Goal: Information Seeking & Learning: Find specific page/section

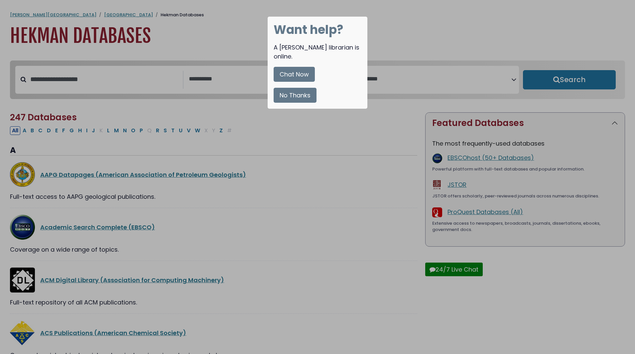
select select "Database Subject Filter"
select select "Database Vendors Filter"
click at [299, 88] on button "No Thanks" at bounding box center [295, 95] width 43 height 15
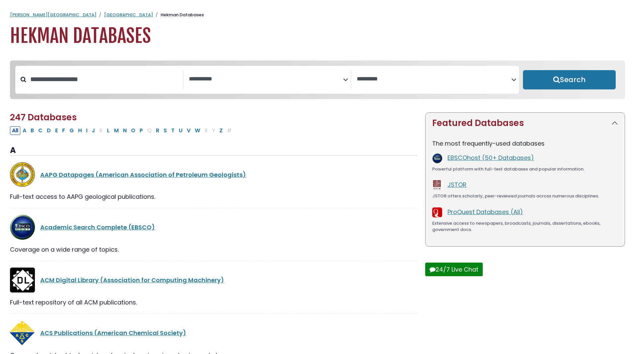
click at [118, 88] on div "Search filters" at bounding box center [104, 79] width 157 height 17
click at [118, 80] on input "Search database by title or keyword" at bounding box center [104, 79] width 157 height 11
type input "******"
click at [523, 70] on button "Search" at bounding box center [569, 79] width 93 height 19
select select "Database Subject Filter"
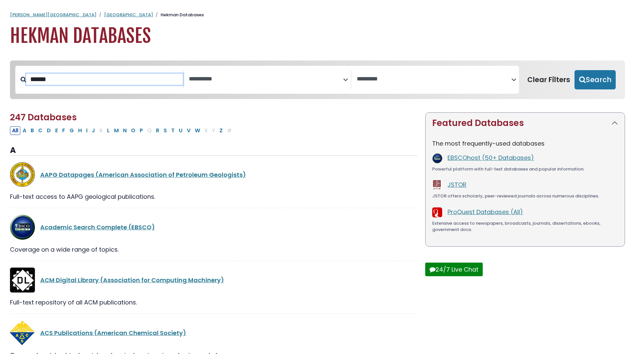
select select "Database Vendors Filter"
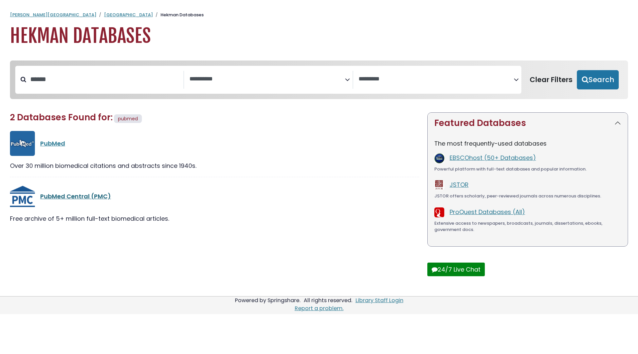
click at [83, 197] on link "PubMed Central (PMC)" at bounding box center [75, 196] width 71 height 8
